Goal: Transaction & Acquisition: Purchase product/service

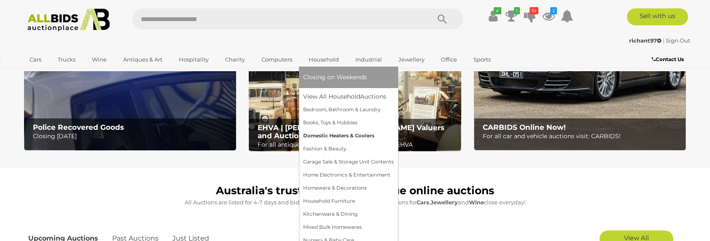
scroll to position [169, 0]
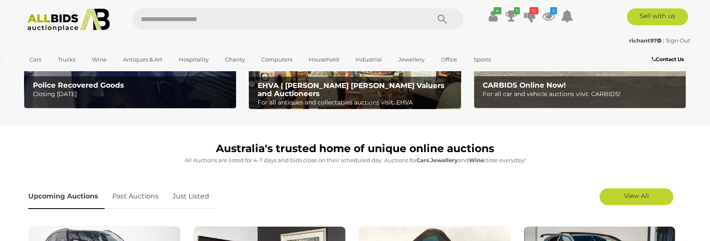
click at [196, 197] on link "Just Listed" at bounding box center [190, 196] width 49 height 25
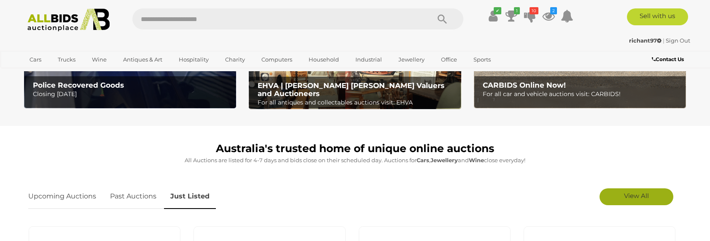
click at [608, 201] on link "View All" at bounding box center [637, 197] width 74 height 17
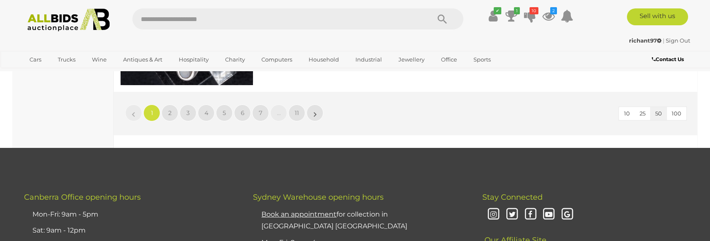
scroll to position [7383, 0]
click at [166, 109] on link "2" at bounding box center [170, 113] width 17 height 17
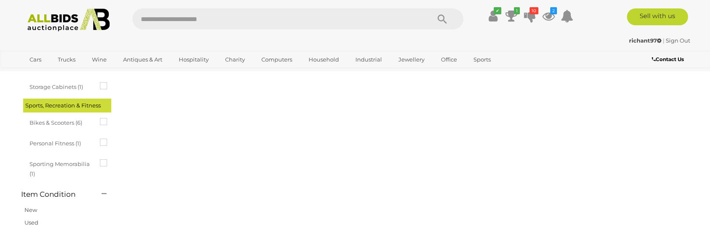
scroll to position [0, 0]
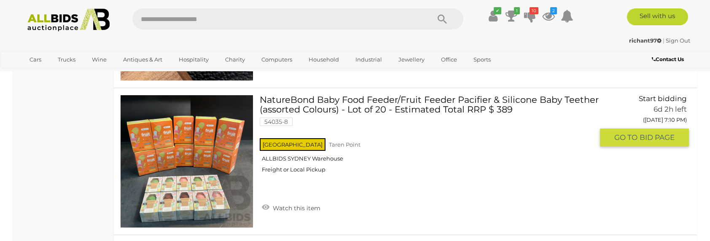
scroll to position [1941, 0]
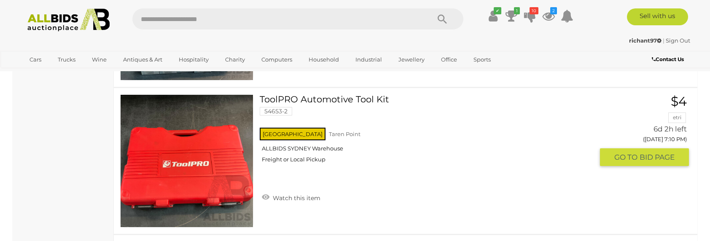
click at [306, 99] on link "ToolPRO Automotive Tool Kit 54653-2 NSW Taren Point ALLBIDS SYDNEY Warehouse" at bounding box center [430, 131] width 328 height 75
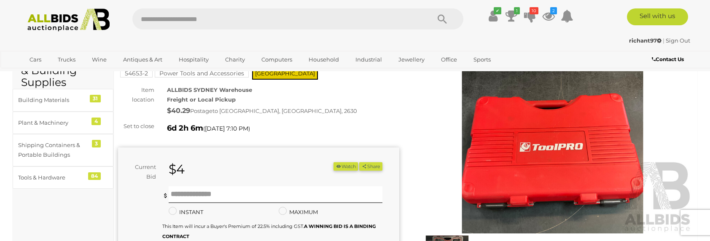
scroll to position [127, 0]
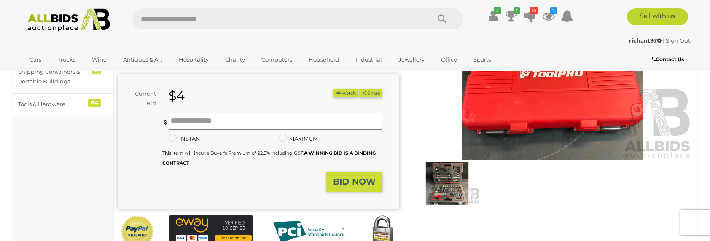
click at [446, 192] on img at bounding box center [447, 183] width 66 height 43
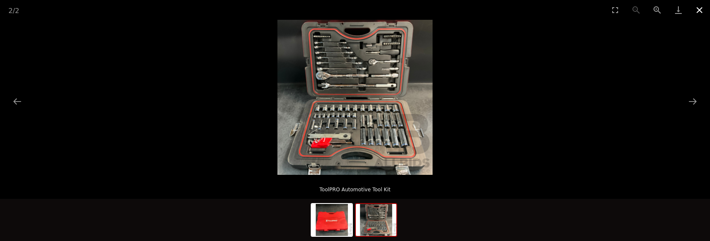
click at [699, 13] on button "Close gallery" at bounding box center [699, 10] width 21 height 20
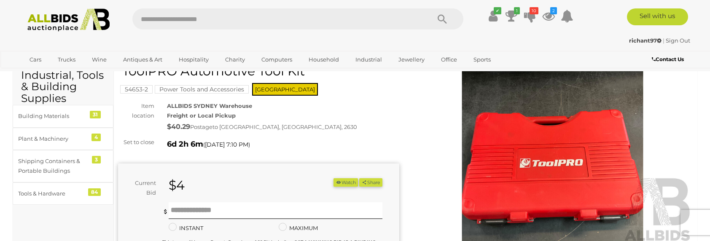
scroll to position [127, 0]
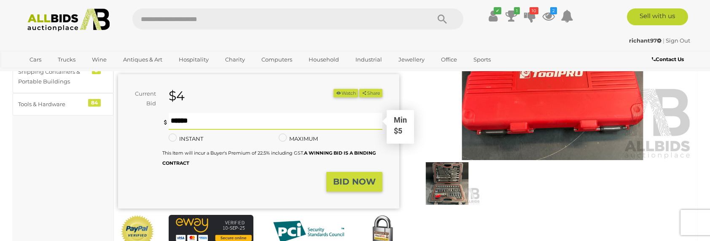
click at [192, 119] on input "text" at bounding box center [276, 121] width 214 height 17
type input "**"
click at [364, 186] on strong "BID NOW" at bounding box center [354, 182] width 43 height 10
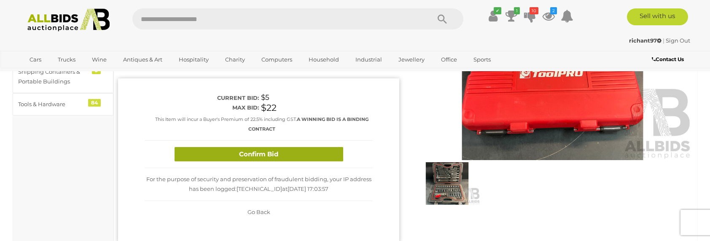
click at [284, 158] on button "Confirm Bid" at bounding box center [259, 154] width 169 height 15
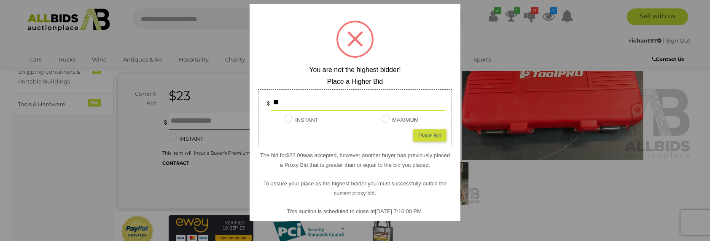
click at [33, 141] on div at bounding box center [355, 120] width 710 height 241
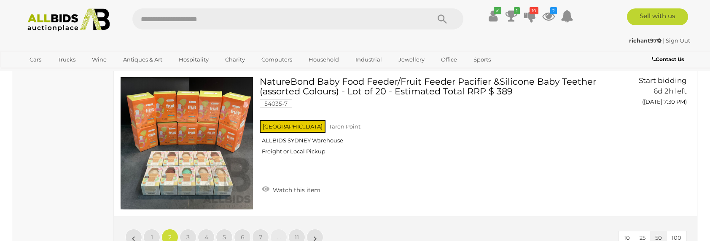
scroll to position [7256, 0]
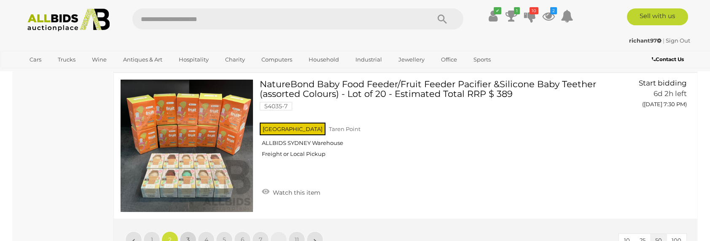
click at [184, 234] on link "3" at bounding box center [188, 240] width 17 height 17
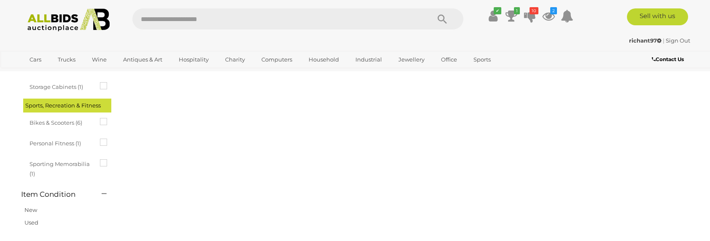
scroll to position [0, 0]
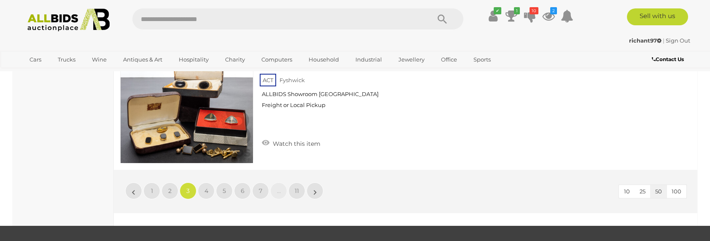
scroll to position [7298, 0]
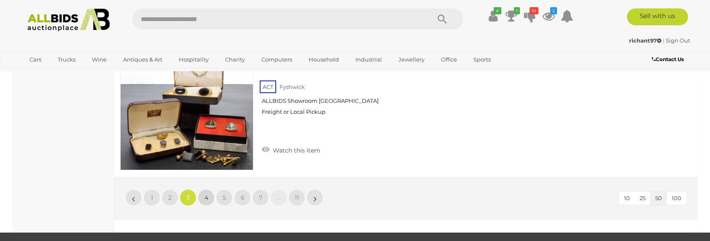
click at [209, 189] on link "4" at bounding box center [206, 197] width 17 height 17
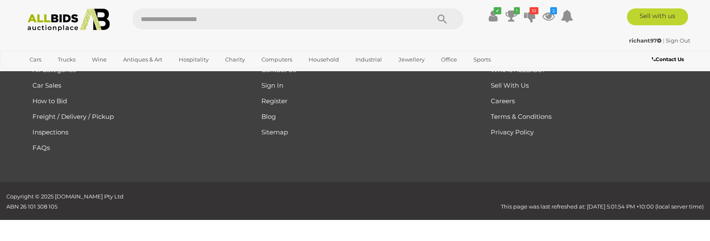
scroll to position [0, 0]
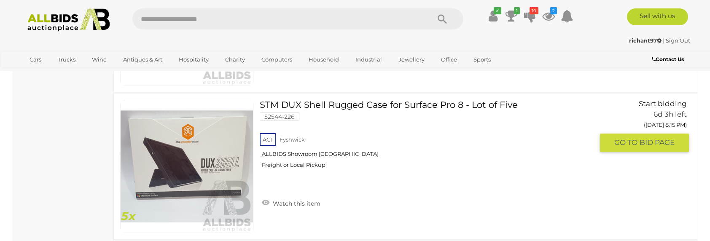
scroll to position [2953, 0]
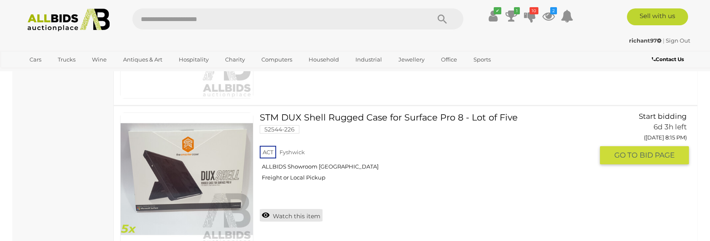
click at [312, 216] on link "Watch this item" at bounding box center [291, 215] width 63 height 13
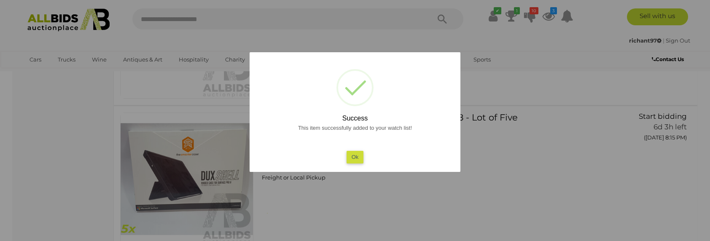
click at [354, 158] on button "Ok" at bounding box center [355, 157] width 17 height 12
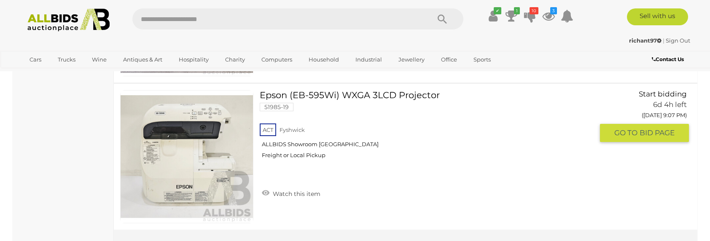
scroll to position [7256, 0]
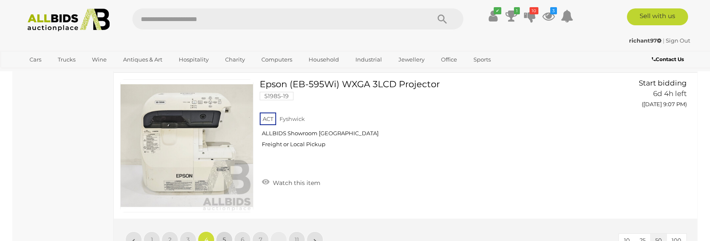
click at [227, 232] on link "5" at bounding box center [224, 240] width 17 height 17
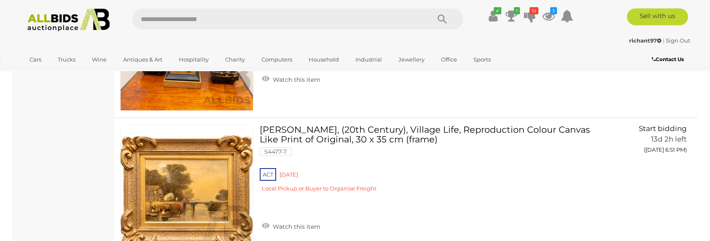
scroll to position [6244, 0]
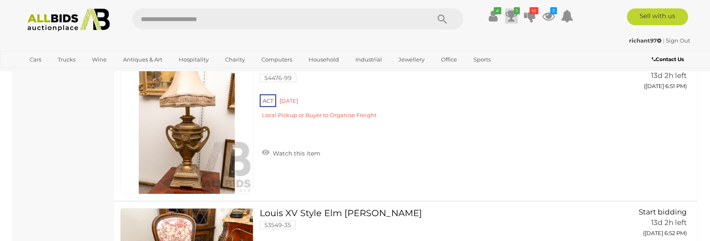
click at [510, 17] on icon at bounding box center [512, 15] width 12 height 15
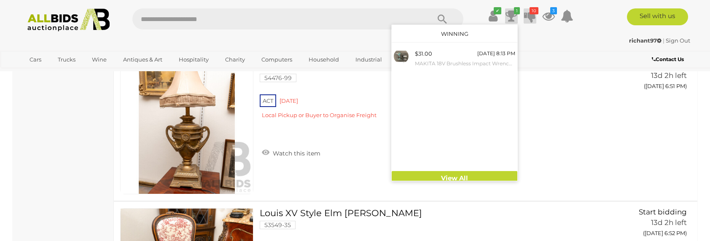
click at [528, 12] on icon at bounding box center [530, 15] width 12 height 15
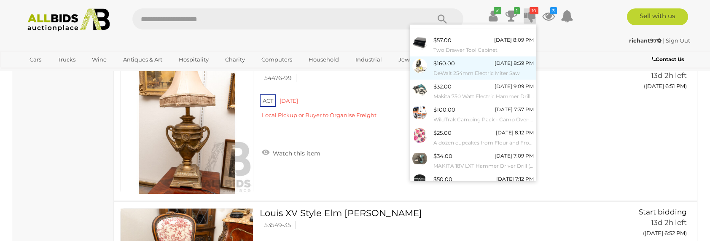
scroll to position [0, 0]
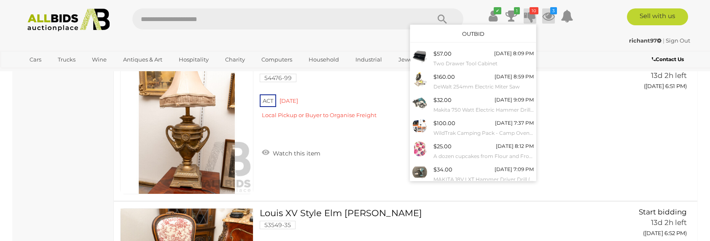
click at [545, 11] on icon at bounding box center [549, 15] width 13 height 15
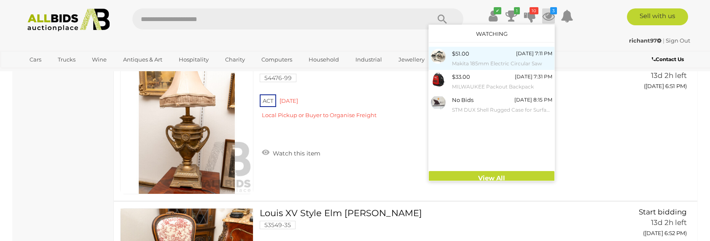
click at [492, 57] on div "$51.00 [DATE] 7:11 PM Makita 185mm Electric Circular Saw" at bounding box center [502, 58] width 100 height 19
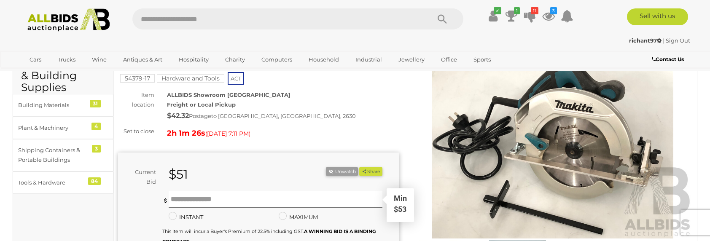
scroll to position [42, 0]
